Goal: Information Seeking & Learning: Learn about a topic

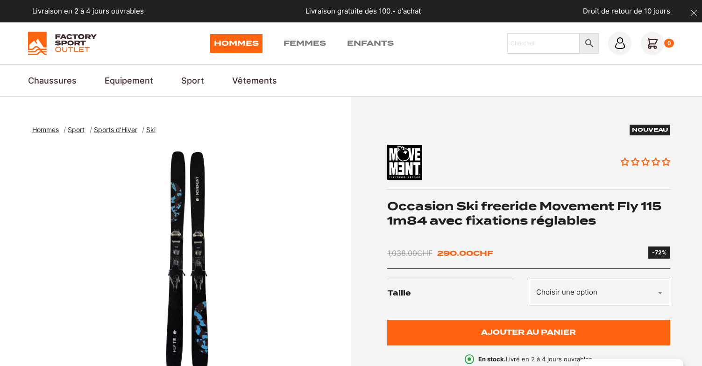
click at [153, 129] on span "Ski" at bounding box center [150, 130] width 9 height 8
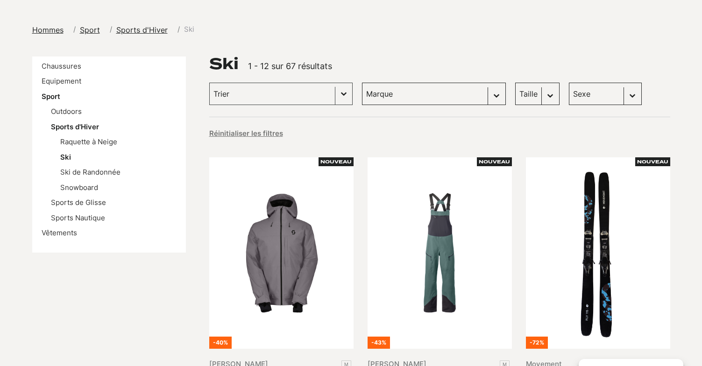
scroll to position [140, 0]
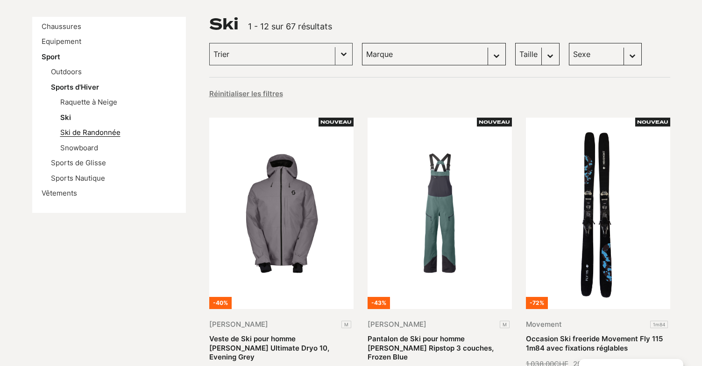
click at [88, 133] on link "Ski de Randonnée" at bounding box center [90, 132] width 60 height 9
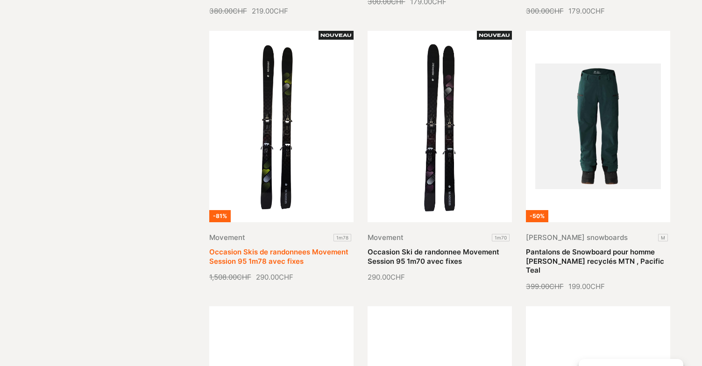
scroll to position [514, 0]
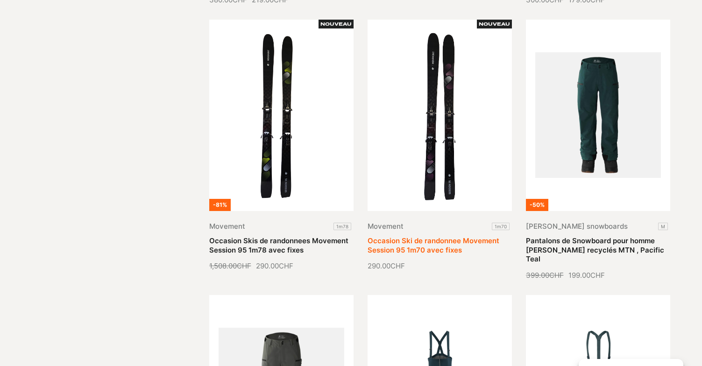
click at [430, 236] on link "Occasion Ski de randonnee Movement Session 95 1m70 avec fixes" at bounding box center [434, 245] width 132 height 18
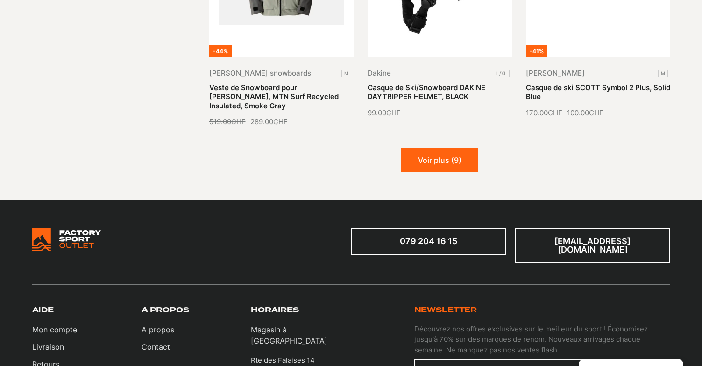
scroll to position [1122, 0]
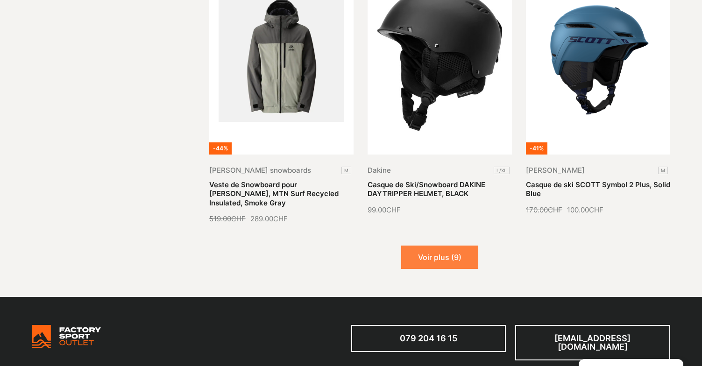
click at [430, 246] on button "Voir plus (9)" at bounding box center [439, 257] width 77 height 23
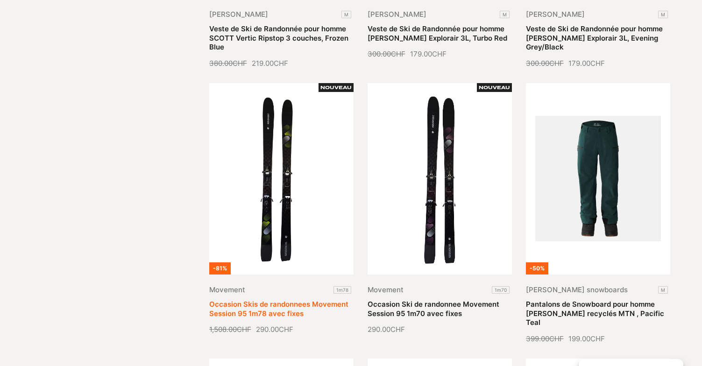
scroll to position [467, 0]
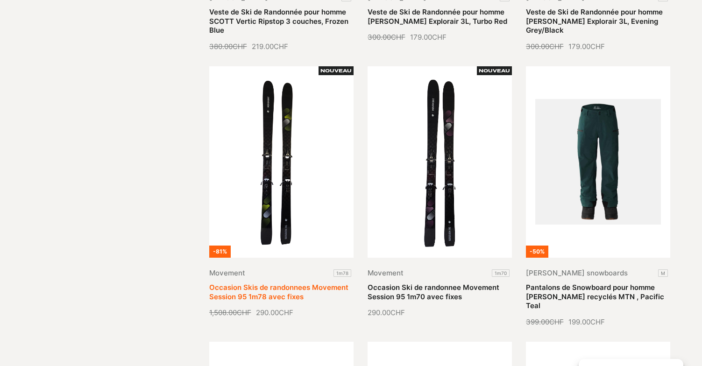
click at [268, 283] on link "Occasion Skis de randonnees Movement Session 95 1m78 avec fixes" at bounding box center [278, 292] width 139 height 18
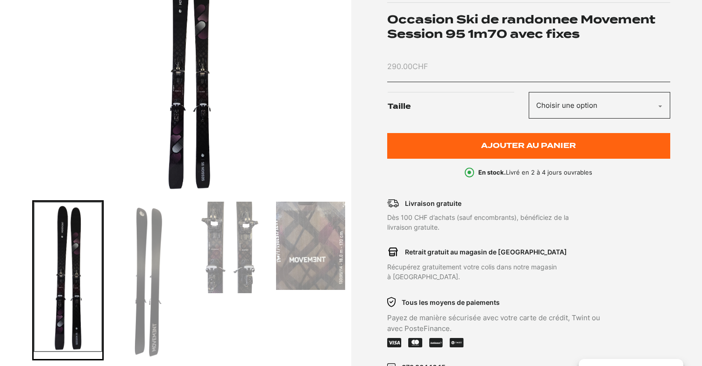
scroll to position [234, 0]
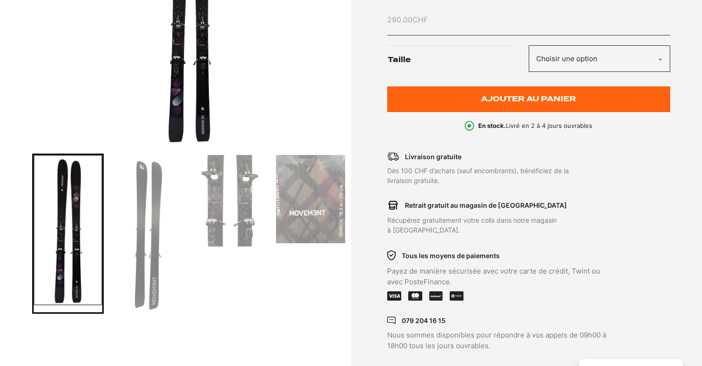
click at [198, 102] on img "1 of 4" at bounding box center [189, 28] width 315 height 234
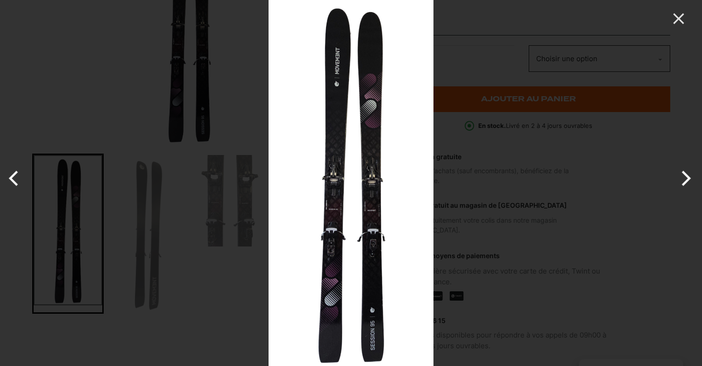
click at [685, 181] on button "Next" at bounding box center [684, 178] width 35 height 47
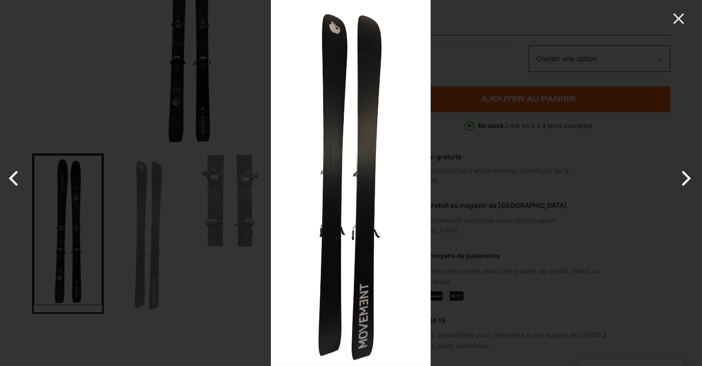
click at [685, 181] on button "Next" at bounding box center [684, 178] width 35 height 47
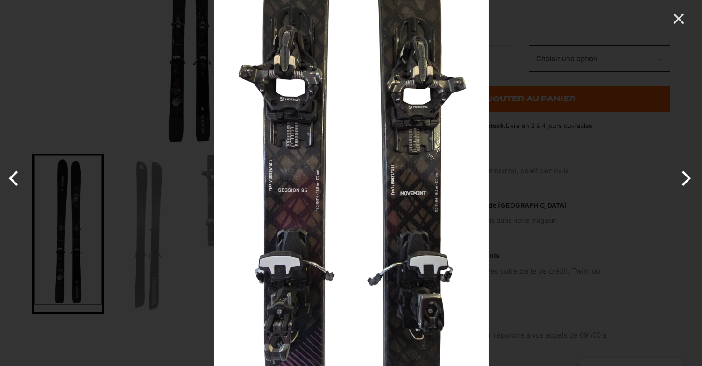
click at [685, 181] on button "Next" at bounding box center [684, 178] width 35 height 47
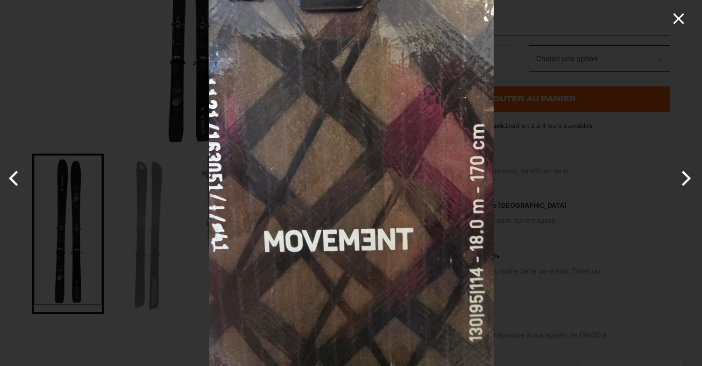
click at [677, 23] on icon "Close" at bounding box center [679, 18] width 19 height 19
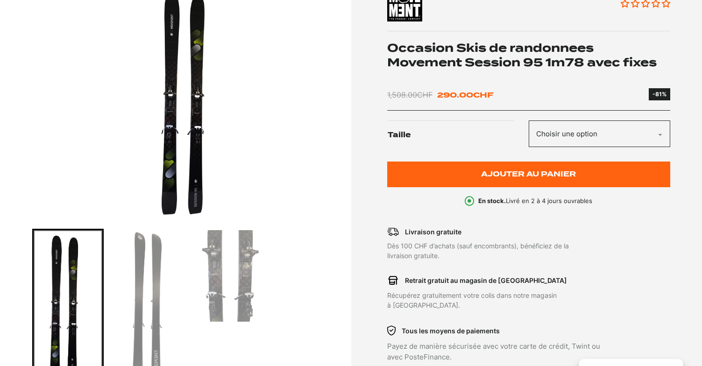
scroll to position [187, 0]
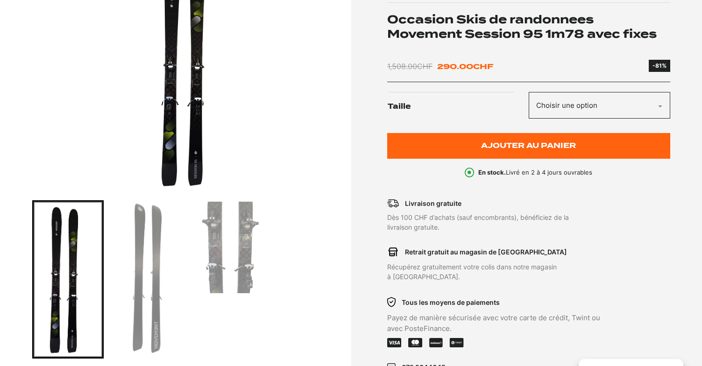
click at [184, 87] on img "1 of 3" at bounding box center [189, 74] width 315 height 234
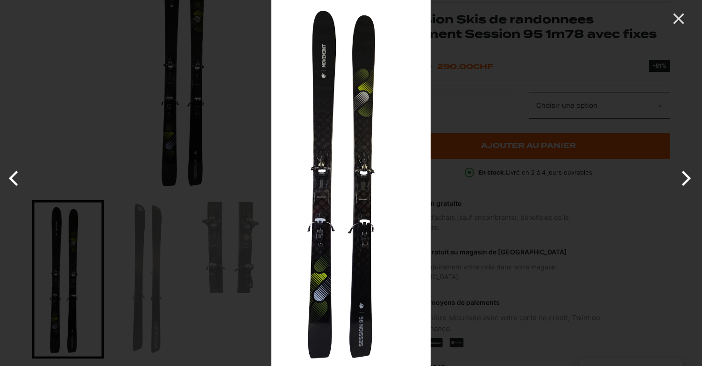
click at [683, 180] on button "Next" at bounding box center [684, 178] width 35 height 47
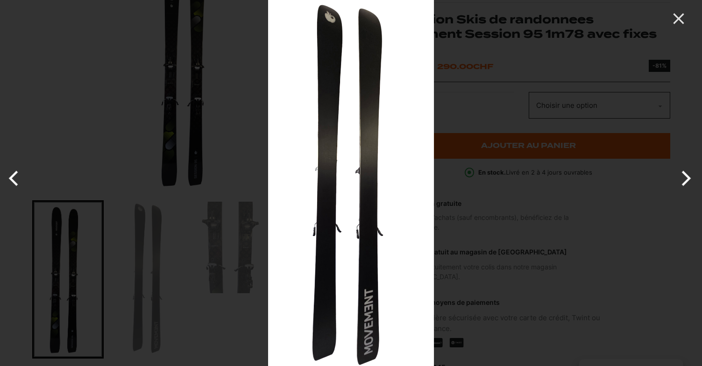
click at [683, 180] on button "Next" at bounding box center [684, 178] width 35 height 47
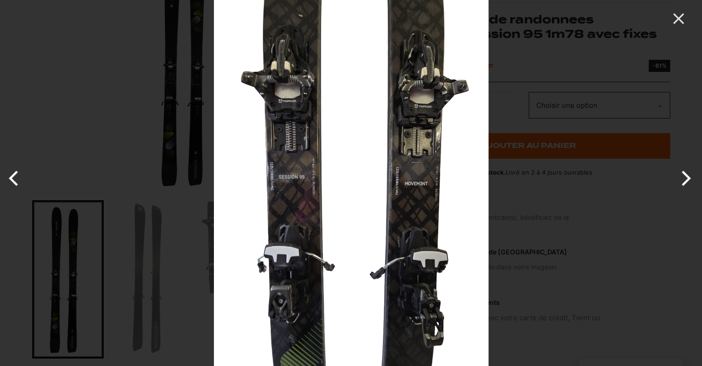
click at [691, 179] on button "Next" at bounding box center [684, 178] width 35 height 47
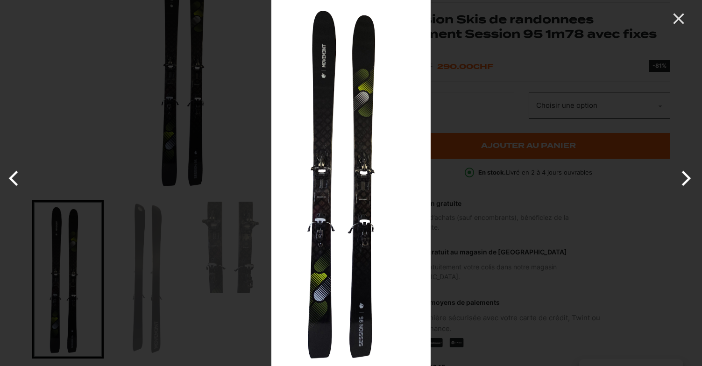
click at [691, 179] on button "Next" at bounding box center [684, 178] width 35 height 47
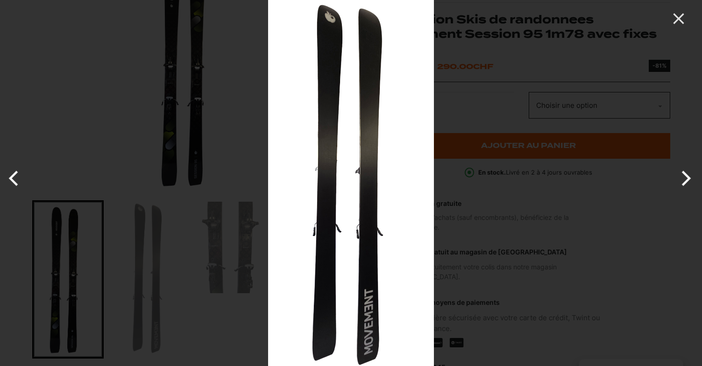
click at [691, 179] on button "Next" at bounding box center [684, 178] width 35 height 47
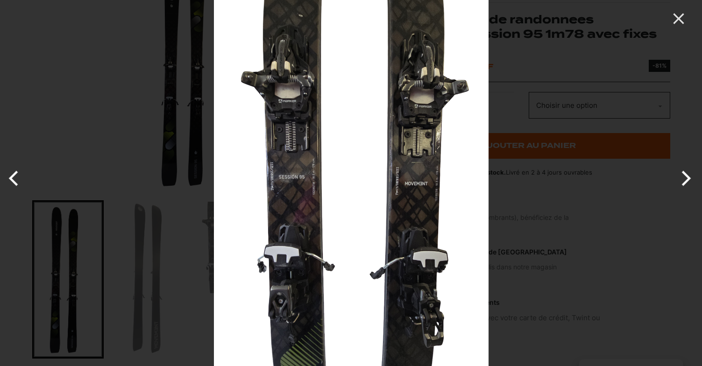
click at [407, 196] on img at bounding box center [351, 183] width 275 height 366
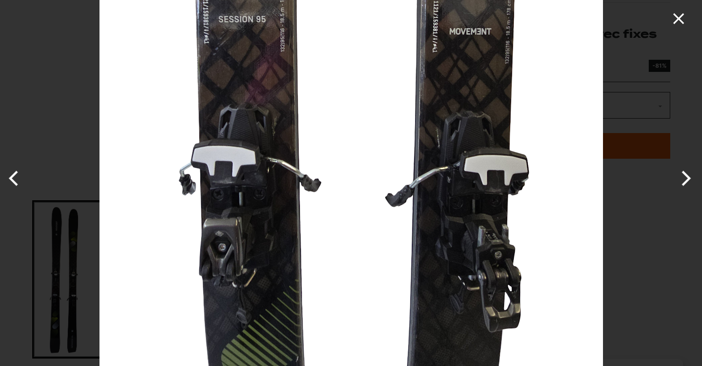
click at [682, 17] on icon "Close" at bounding box center [679, 18] width 19 height 19
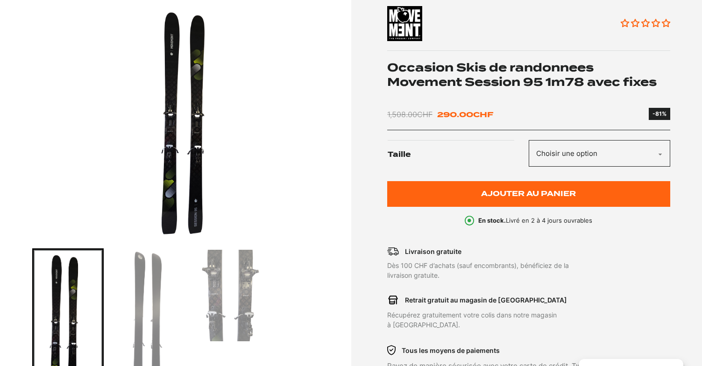
scroll to position [140, 0]
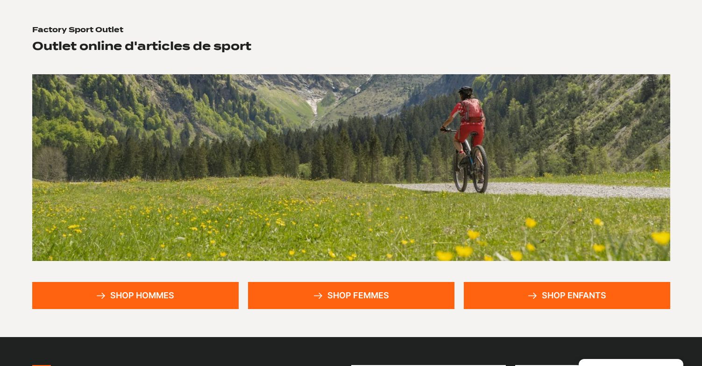
scroll to position [47, 0]
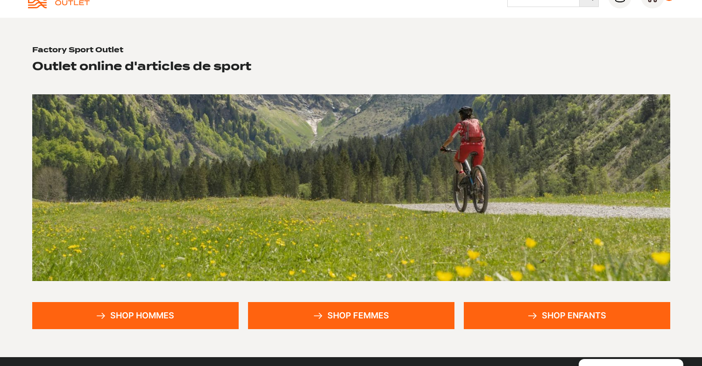
click at [130, 311] on link "Shop hommes" at bounding box center [135, 315] width 207 height 27
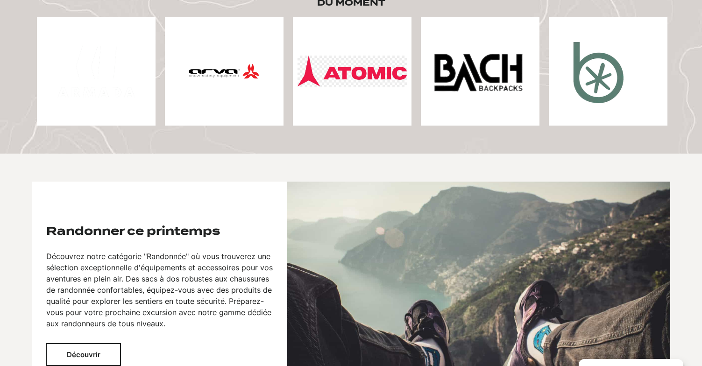
scroll to position [467, 0]
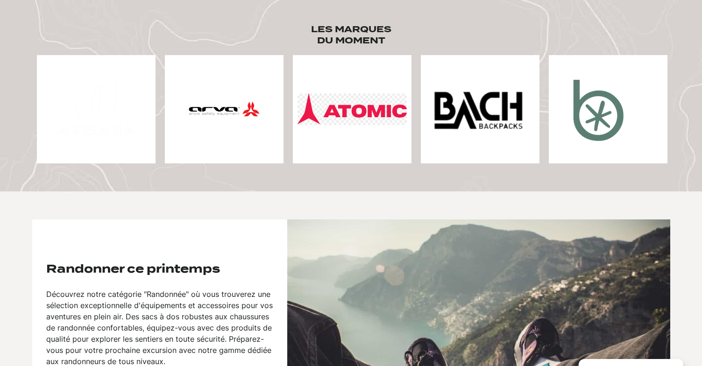
drag, startPoint x: 338, startPoint y: 97, endPoint x: 171, endPoint y: 110, distance: 167.4
click at [180, 110] on div at bounding box center [608, 109] width 3201 height 108
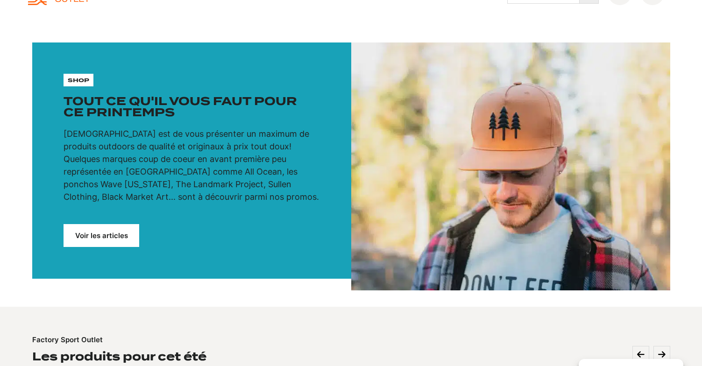
scroll to position [0, 0]
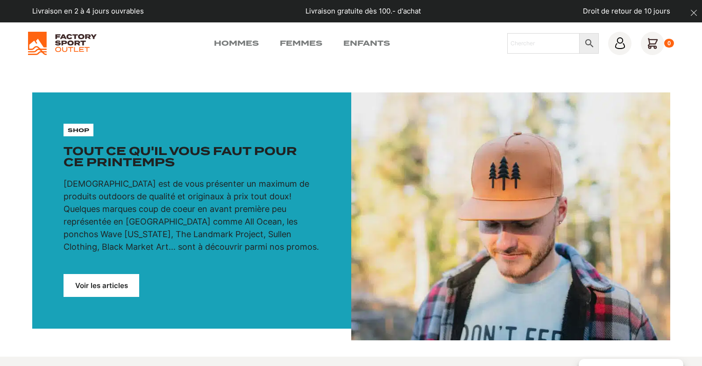
click at [79, 44] on img at bounding box center [62, 43] width 69 height 23
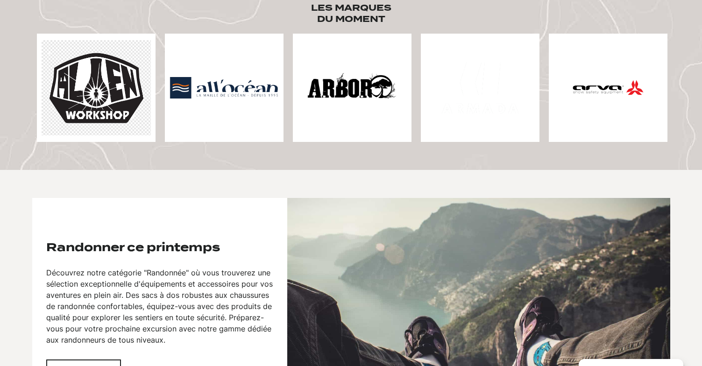
scroll to position [514, 0]
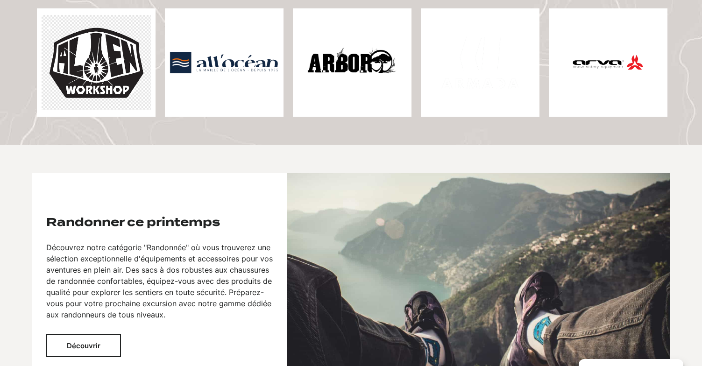
drag, startPoint x: 355, startPoint y: 69, endPoint x: 215, endPoint y: 72, distance: 139.3
click at [591, 59] on img at bounding box center [608, 62] width 109 height 109
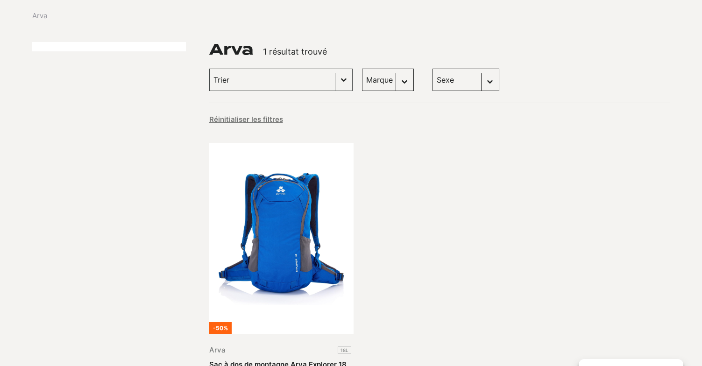
scroll to position [47, 0]
